Goal: Task Accomplishment & Management: Manage account settings

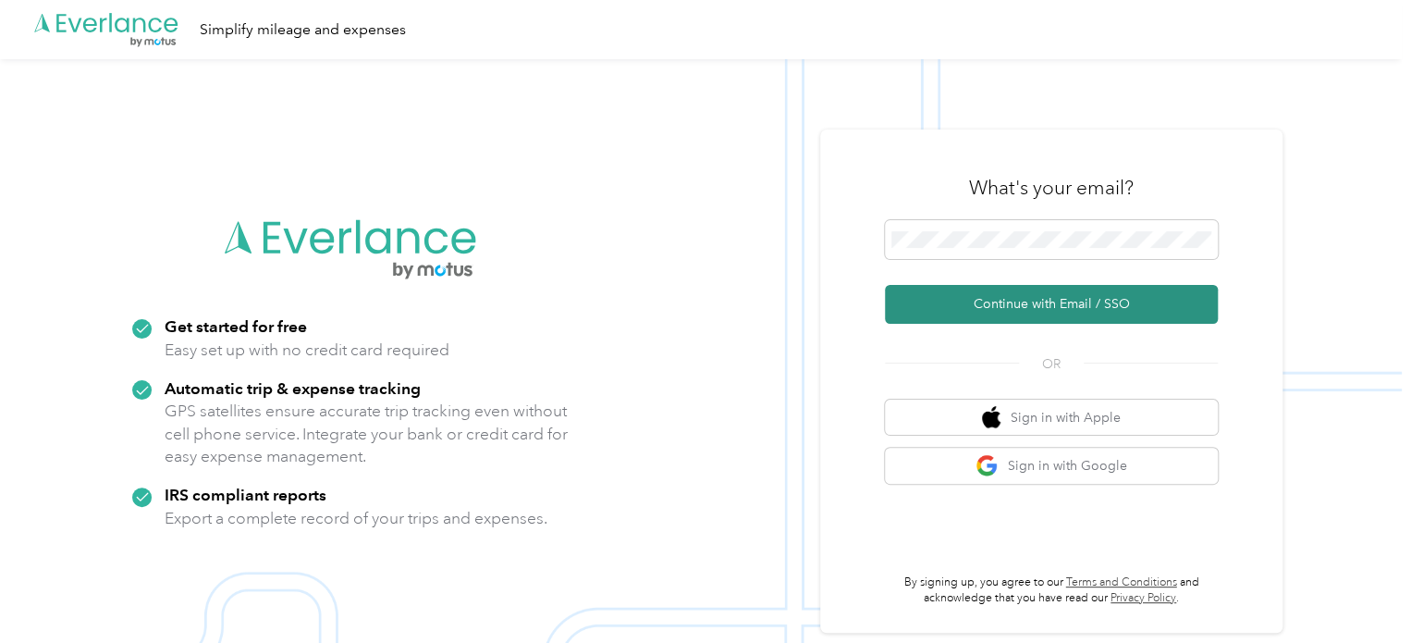
click at [1049, 303] on button "Continue with Email / SSO" at bounding box center [1051, 304] width 333 height 39
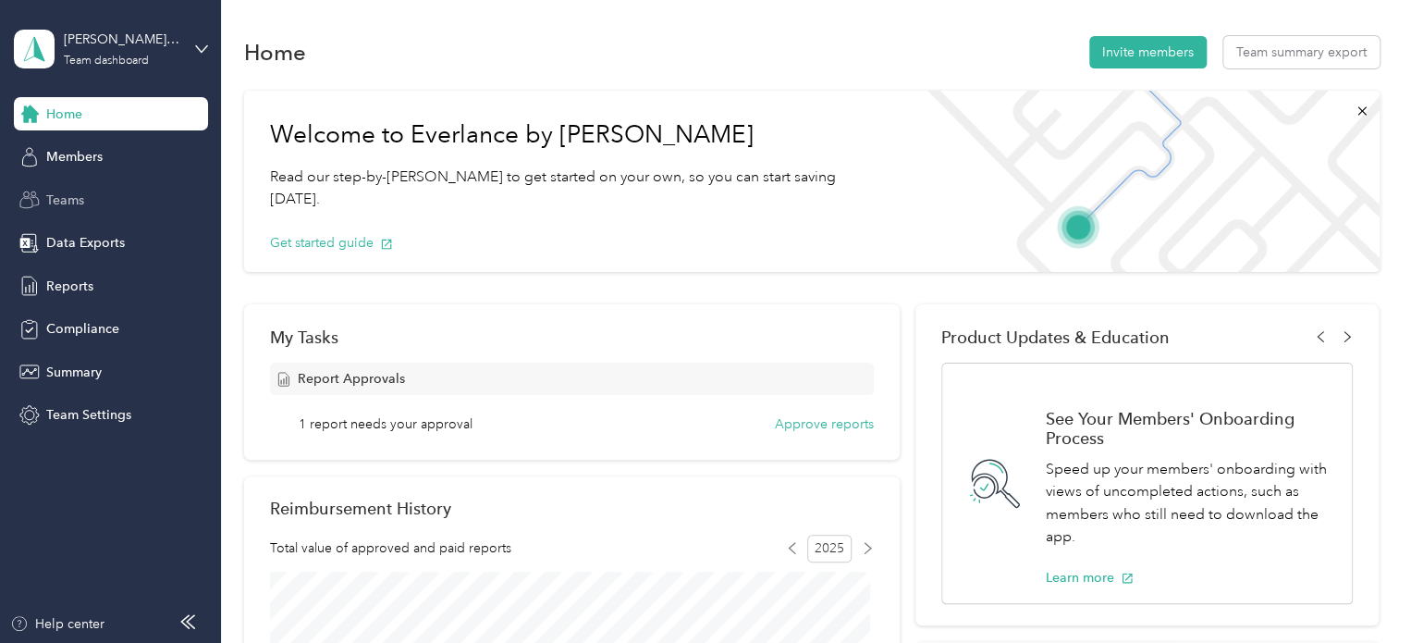
click at [71, 200] on span "Teams" at bounding box center [65, 200] width 38 height 19
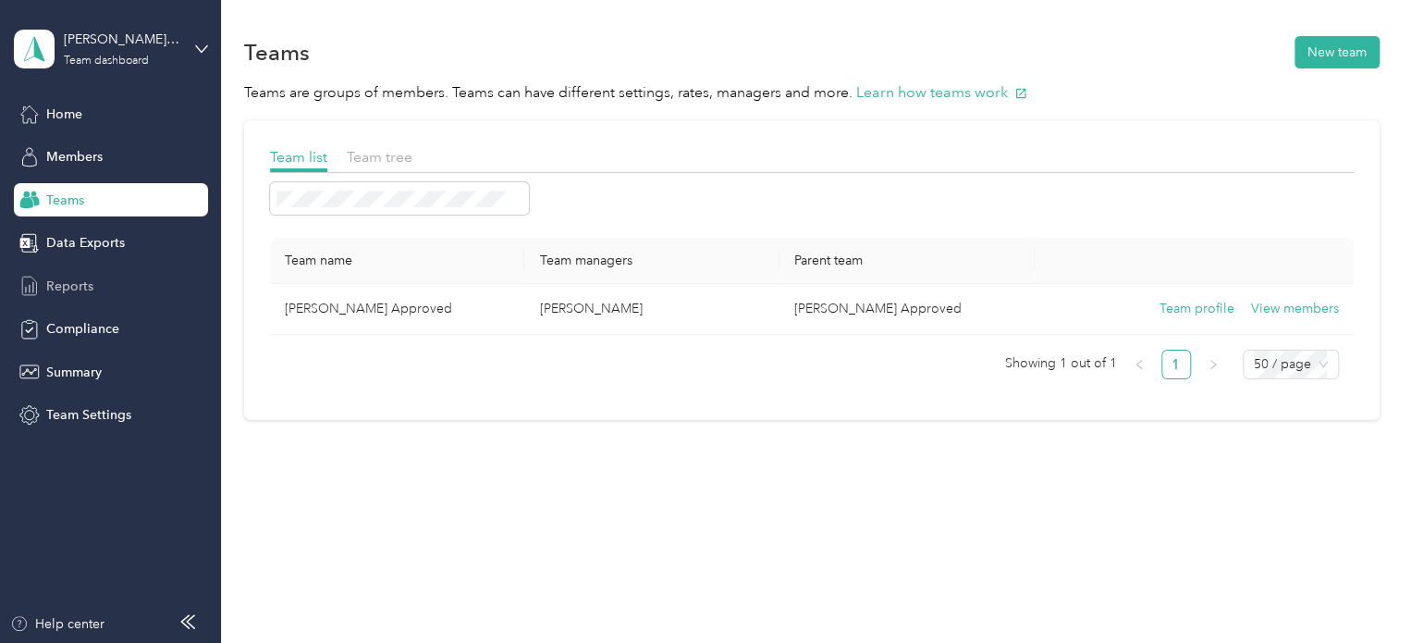
click at [76, 280] on span "Reports" at bounding box center [69, 286] width 47 height 19
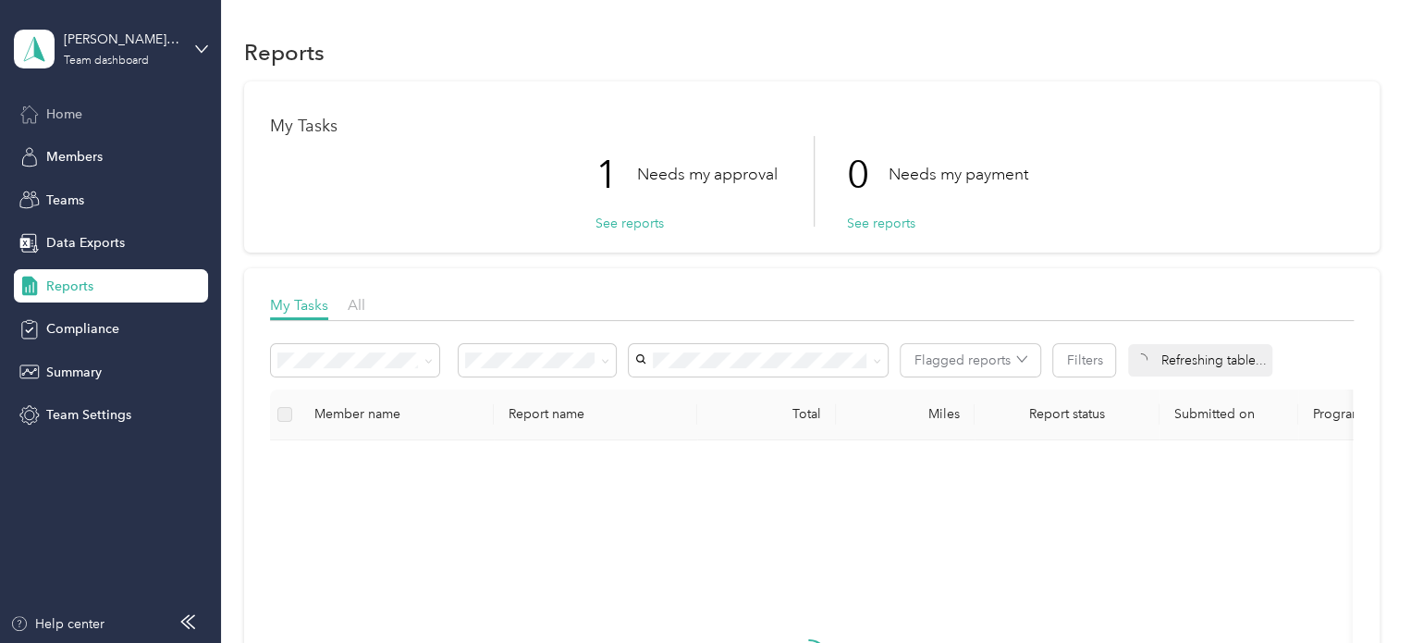
click at [68, 117] on span "Home" at bounding box center [64, 114] width 36 height 19
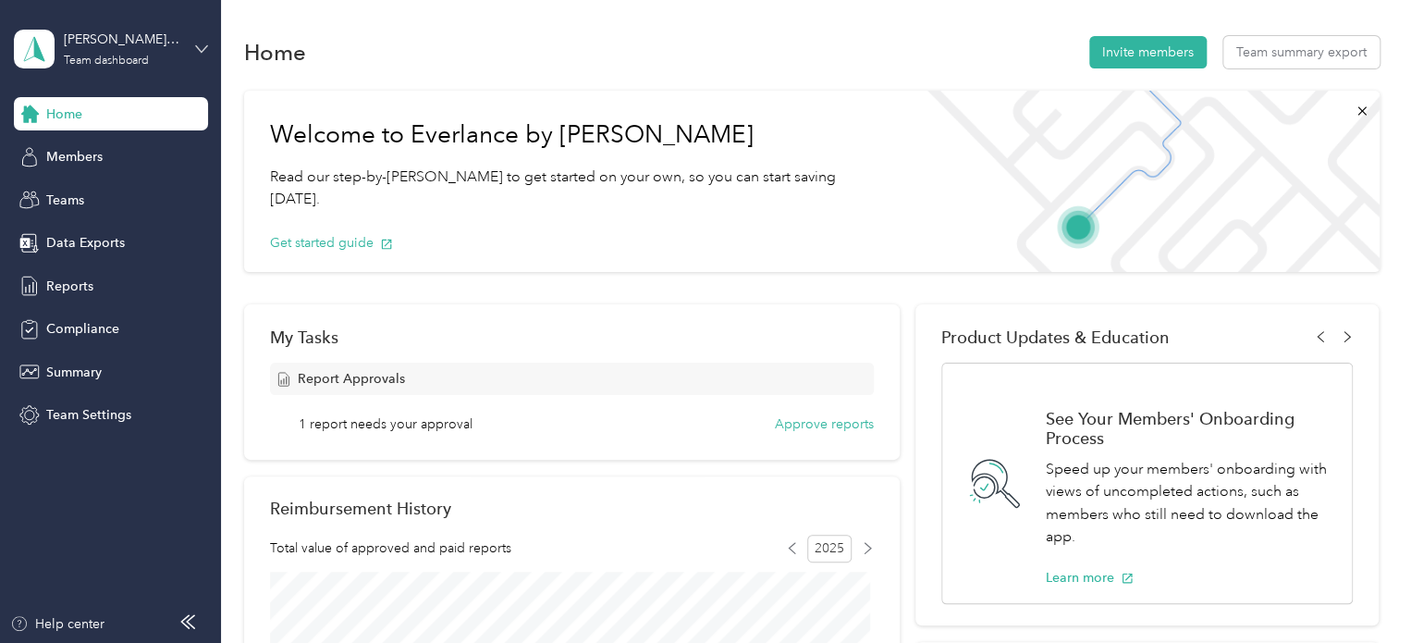
click at [197, 47] on icon at bounding box center [200, 48] width 11 height 6
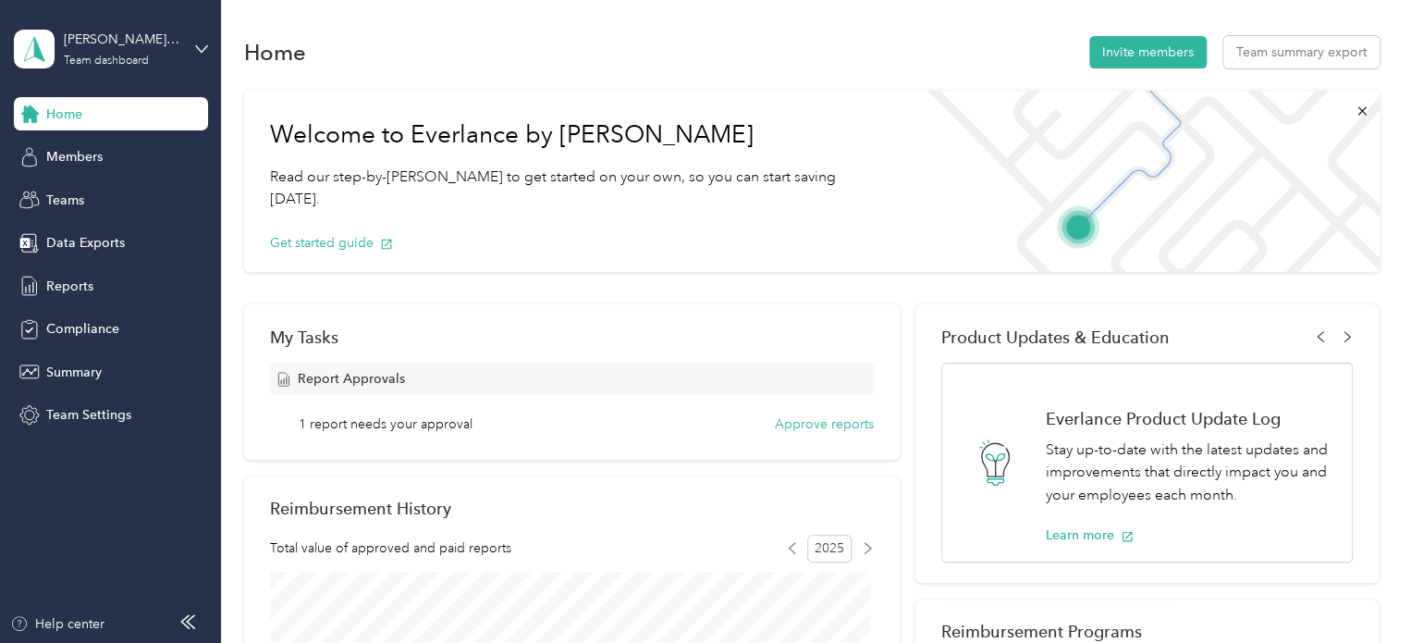
click at [82, 150] on div "Team dashboard" at bounding box center [81, 151] width 102 height 19
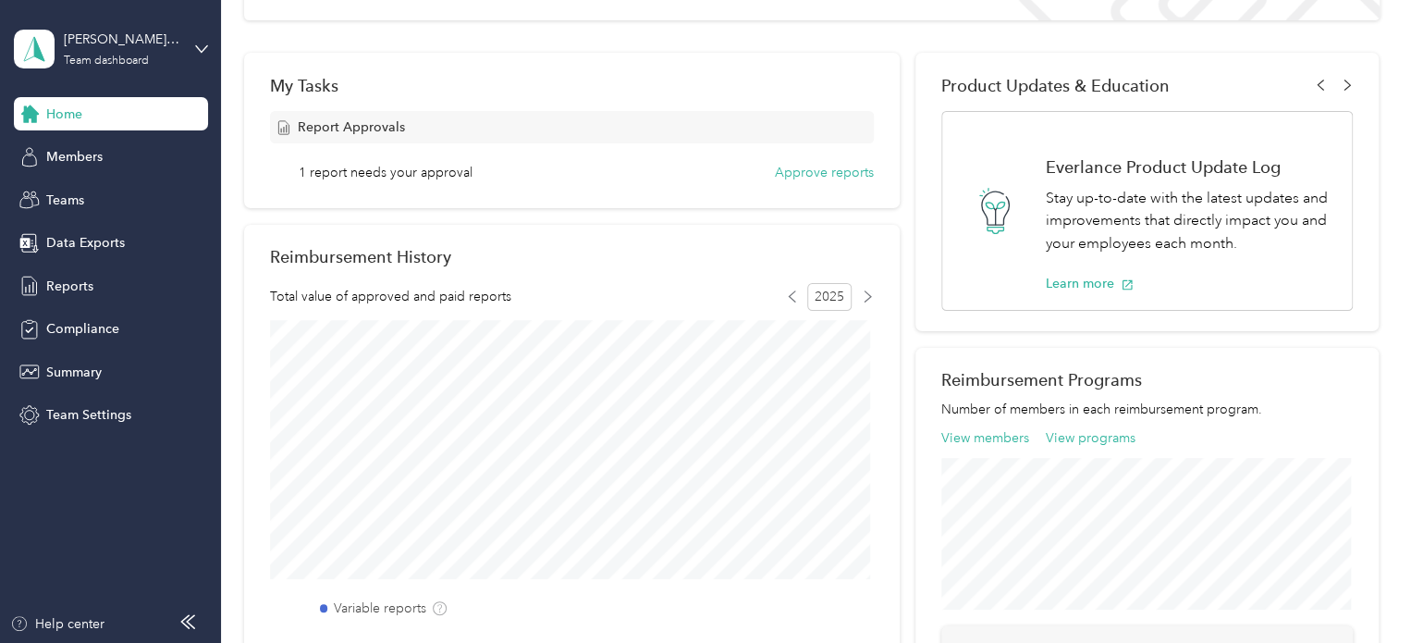
scroll to position [277, 0]
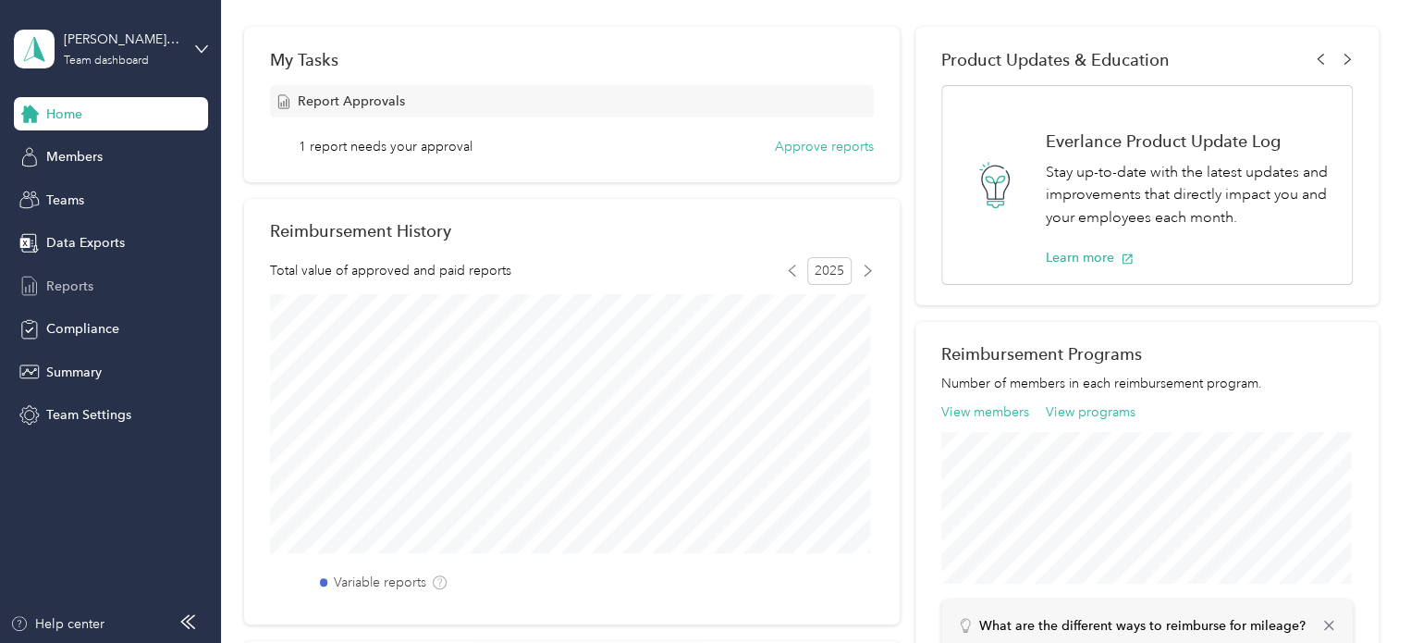
click at [86, 284] on span "Reports" at bounding box center [69, 286] width 47 height 19
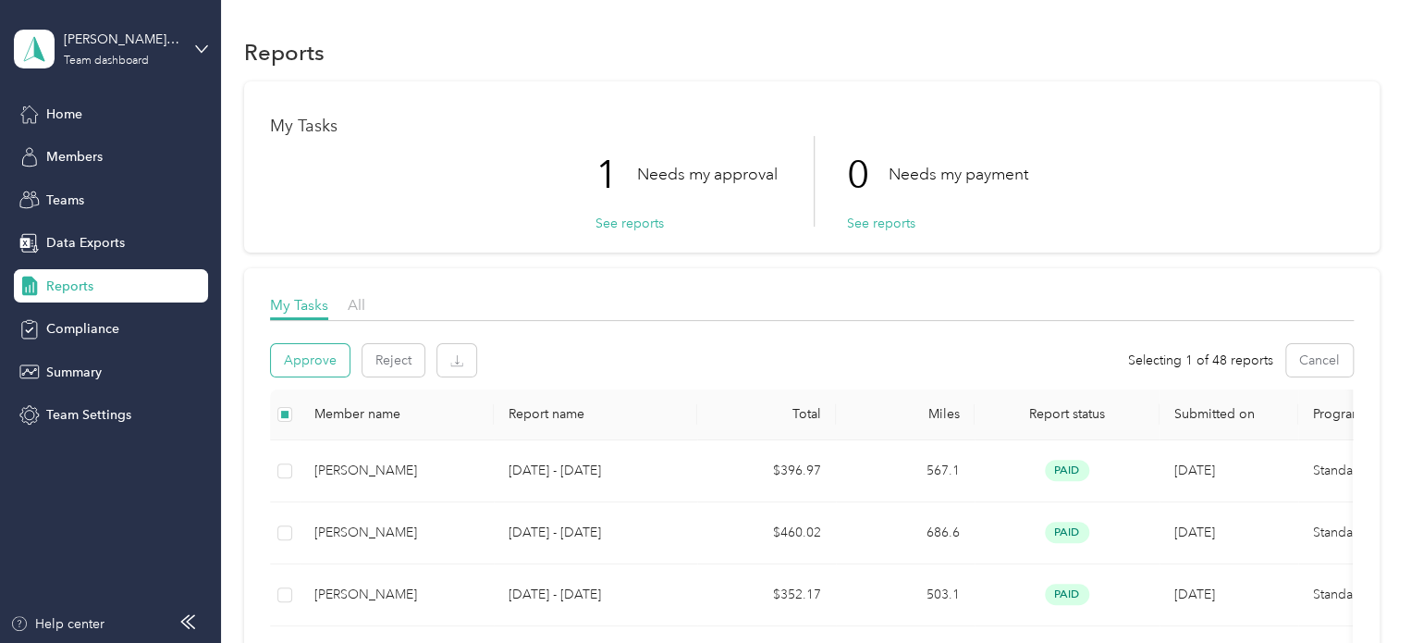
click at [313, 357] on button "Approve" at bounding box center [310, 360] width 79 height 32
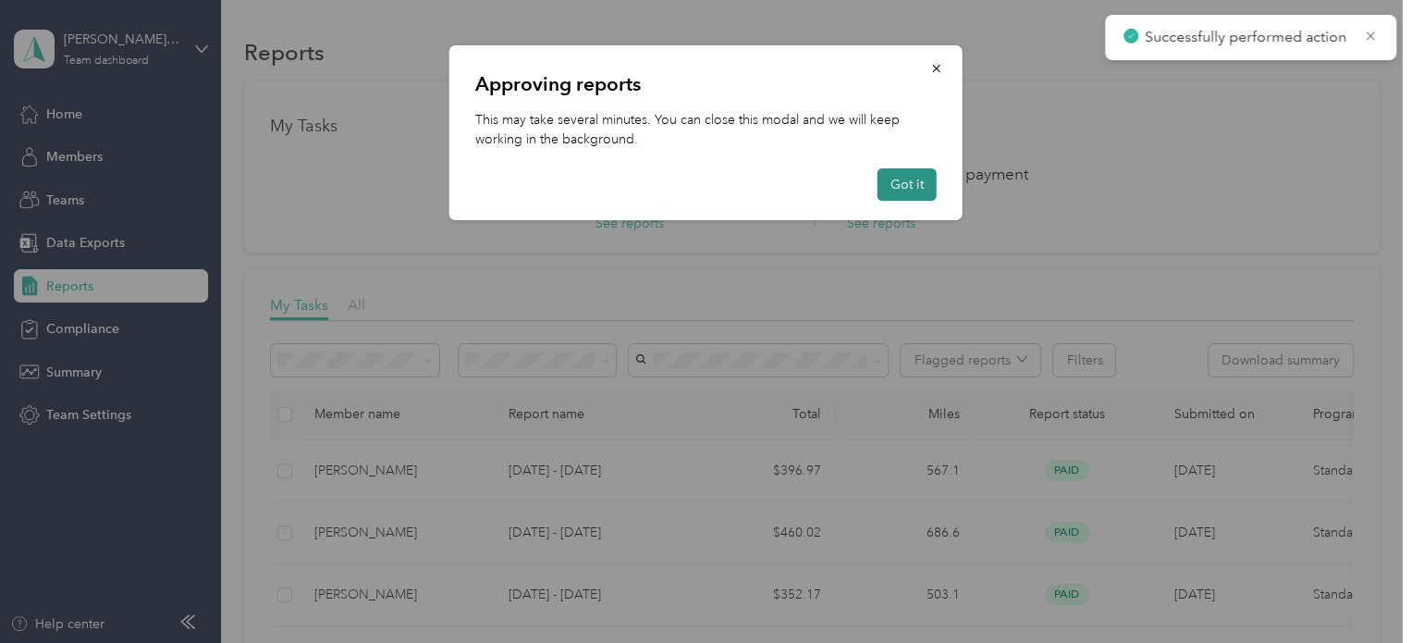
click at [898, 188] on button "Got it" at bounding box center [907, 184] width 59 height 32
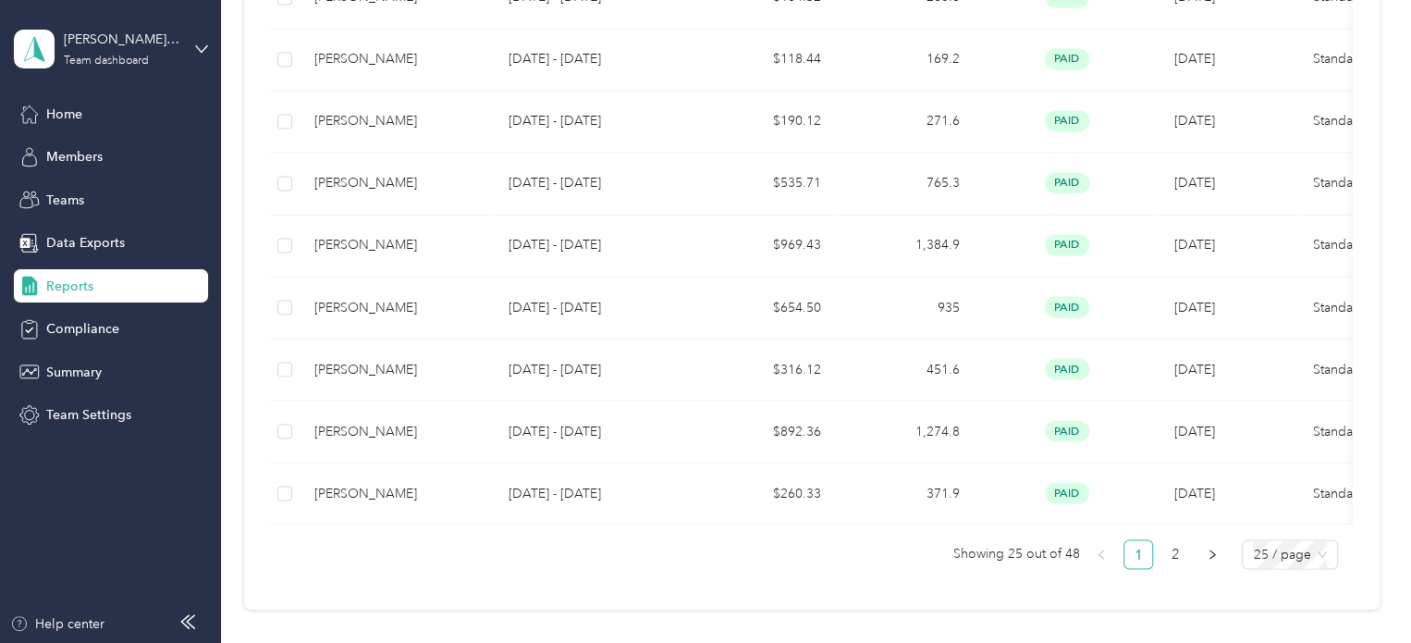
scroll to position [1480, 0]
